Goal: Information Seeking & Learning: Learn about a topic

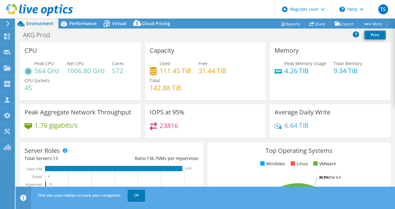
select select "USD"
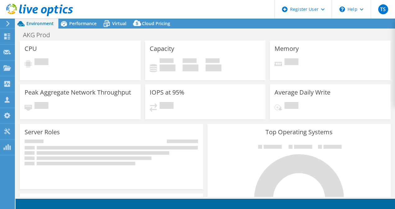
select select "USD"
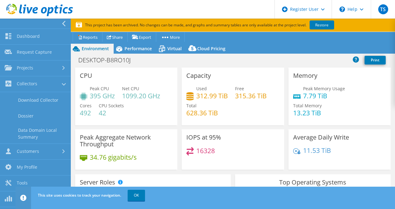
select select "USD"
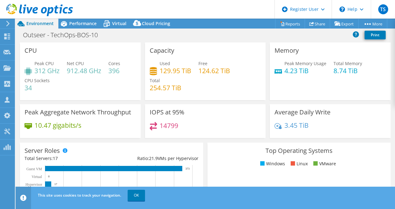
select select "USD"
click at [86, 24] on span "Performance" at bounding box center [82, 23] width 27 height 6
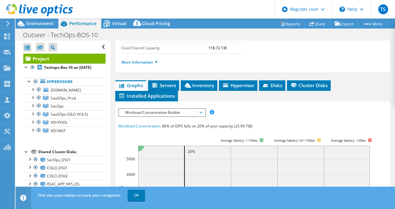
scroll to position [155, 0]
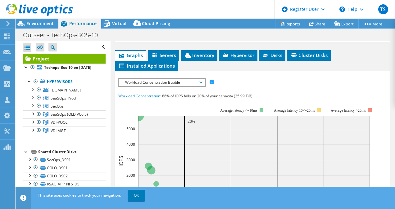
click at [181, 86] on span "Workload Concentration Bubble" at bounding box center [162, 82] width 80 height 7
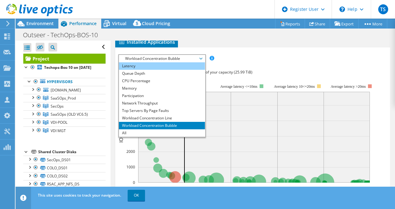
scroll to position [186, 0]
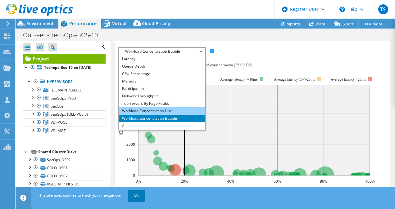
click at [167, 115] on li "Workload Concentration Line" at bounding box center [162, 110] width 86 height 7
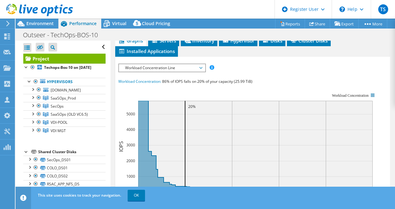
scroll to position [155, 0]
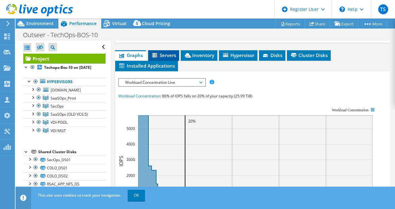
click at [163, 58] on span "Servers" at bounding box center [163, 55] width 25 height 6
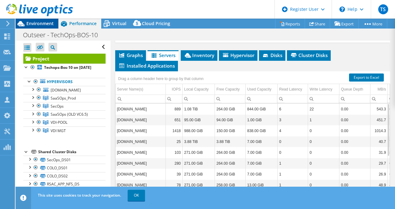
drag, startPoint x: 41, startPoint y: 26, endPoint x: 45, endPoint y: 26, distance: 3.7
click at [41, 26] on span "Environment" at bounding box center [39, 23] width 27 height 6
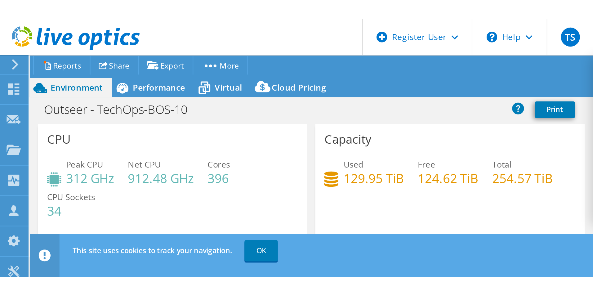
scroll to position [33, 0]
